Goal: Task Accomplishment & Management: Manage account settings

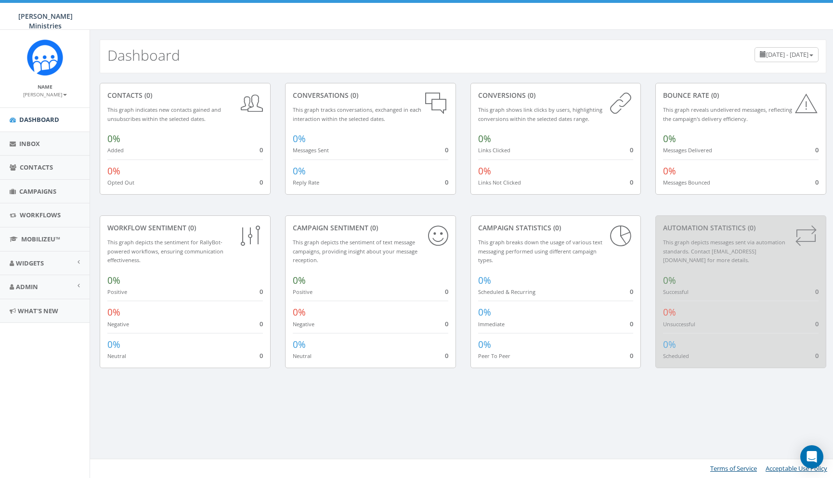
click at [52, 92] on small "[PERSON_NAME]" at bounding box center [45, 94] width 44 height 7
click at [45, 118] on link "Sign Out" at bounding box center [48, 121] width 76 height 12
